Goal: Information Seeking & Learning: Learn about a topic

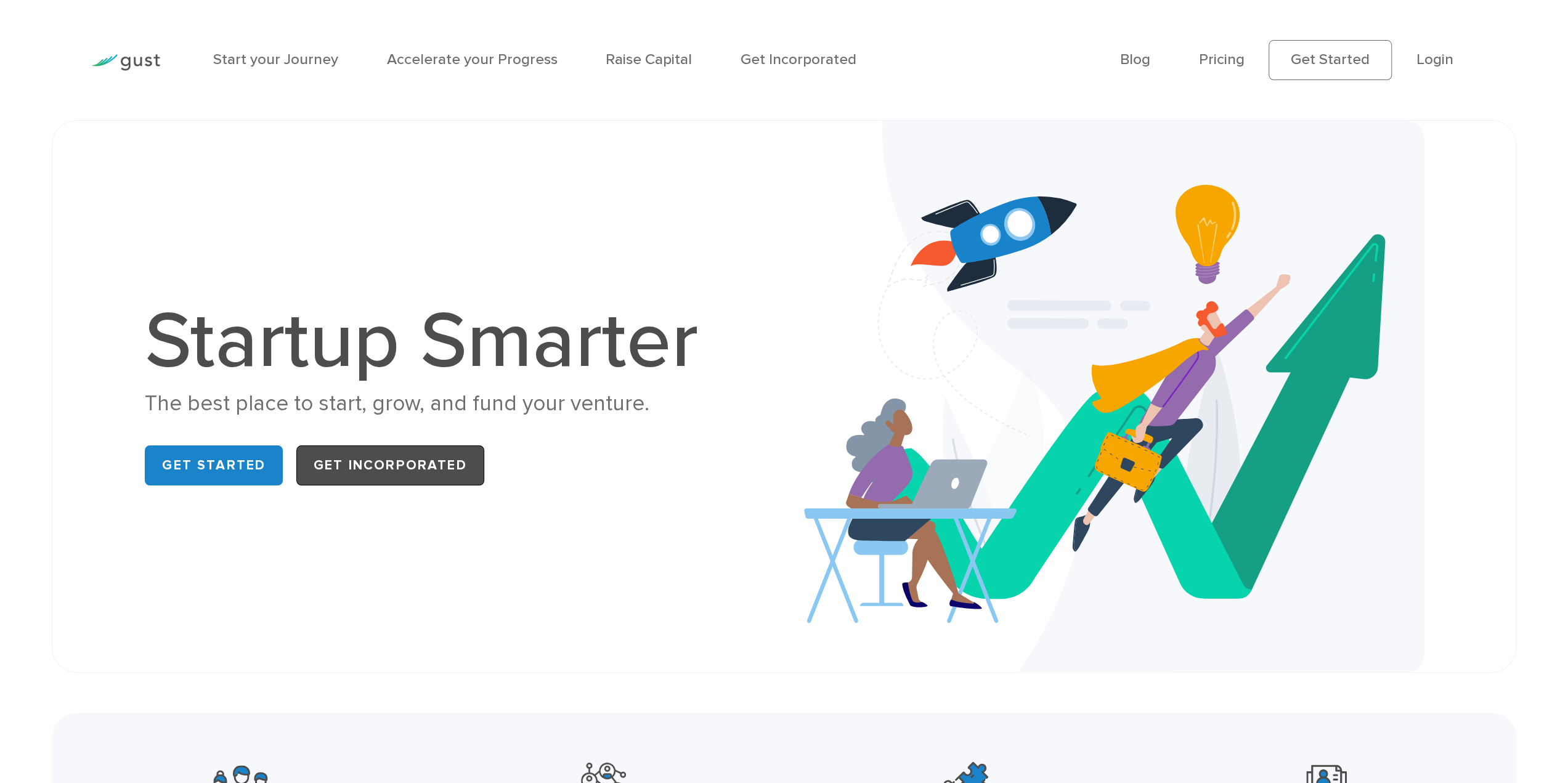
click at [392, 465] on link "Get Incorporated" at bounding box center [390, 465] width 188 height 40
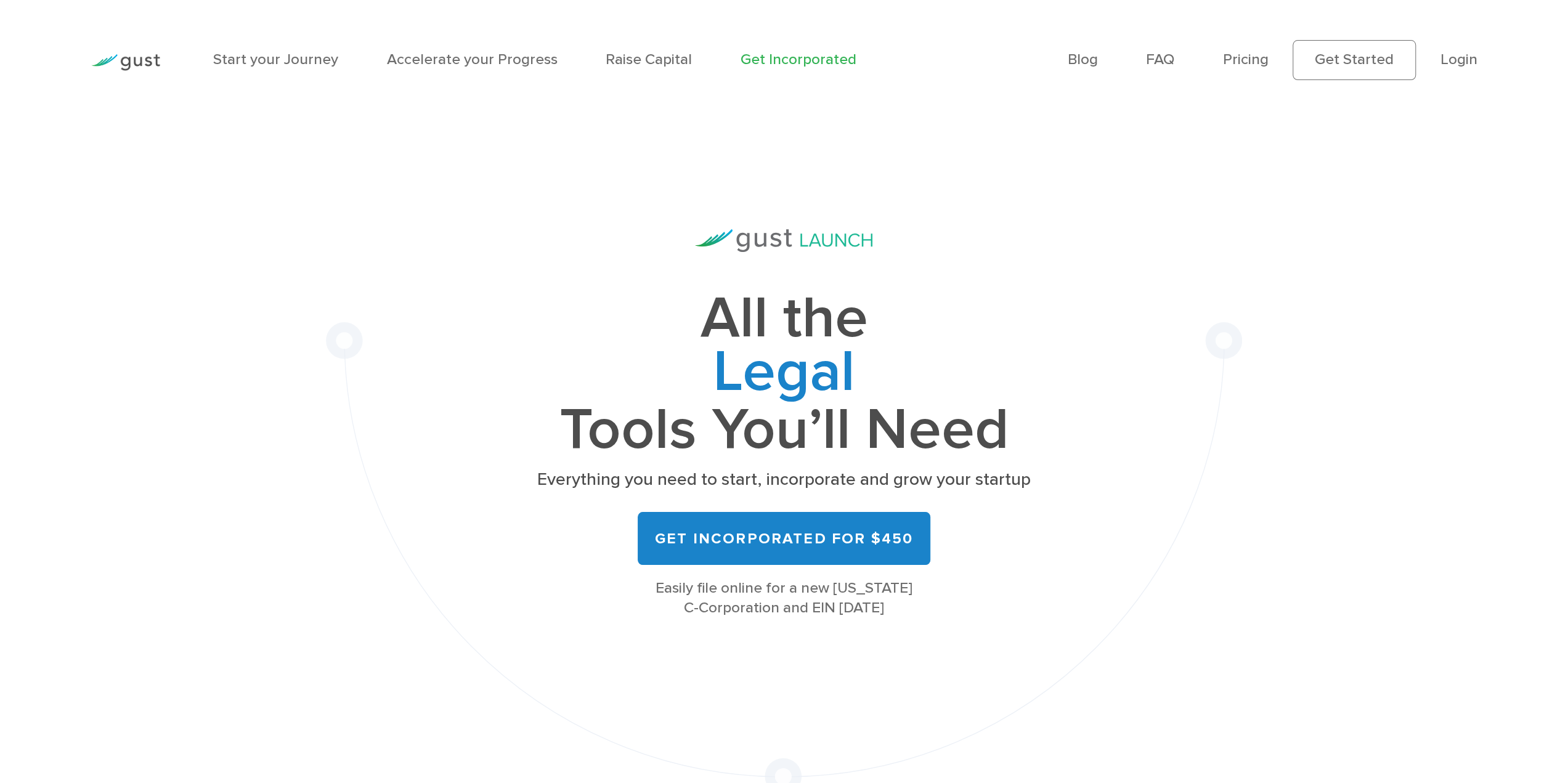
click at [1251, 51] on li "Pricing" at bounding box center [1246, 60] width 46 height 23
click at [1250, 61] on link "Pricing" at bounding box center [1246, 60] width 46 height 18
